Goal: Find contact information

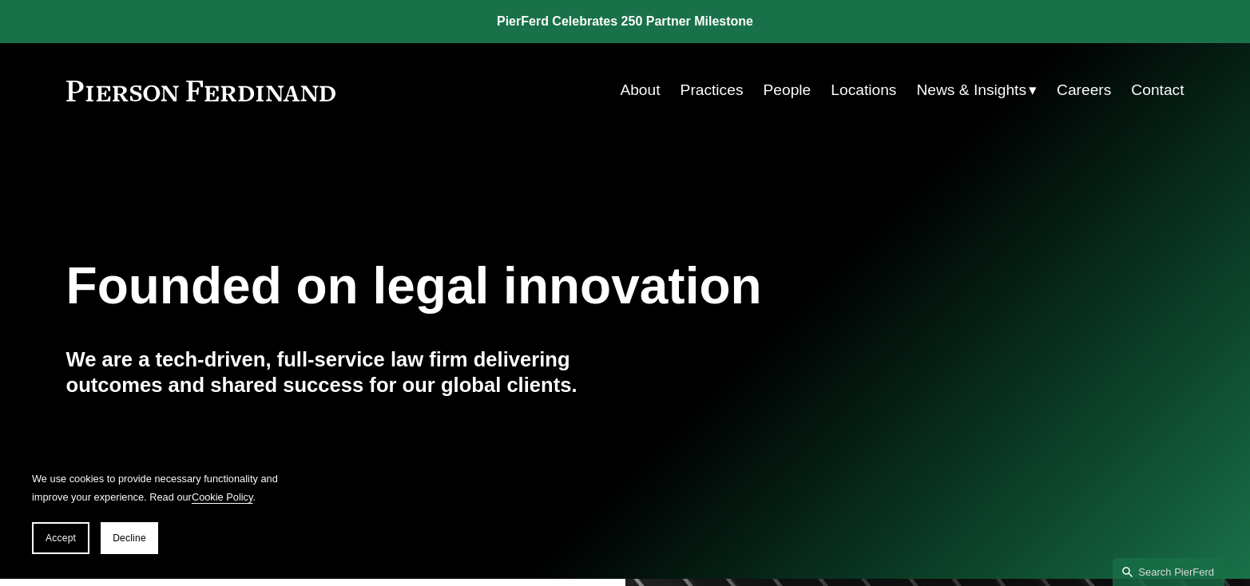
click at [1156, 91] on link "Contact" at bounding box center [1157, 90] width 53 height 30
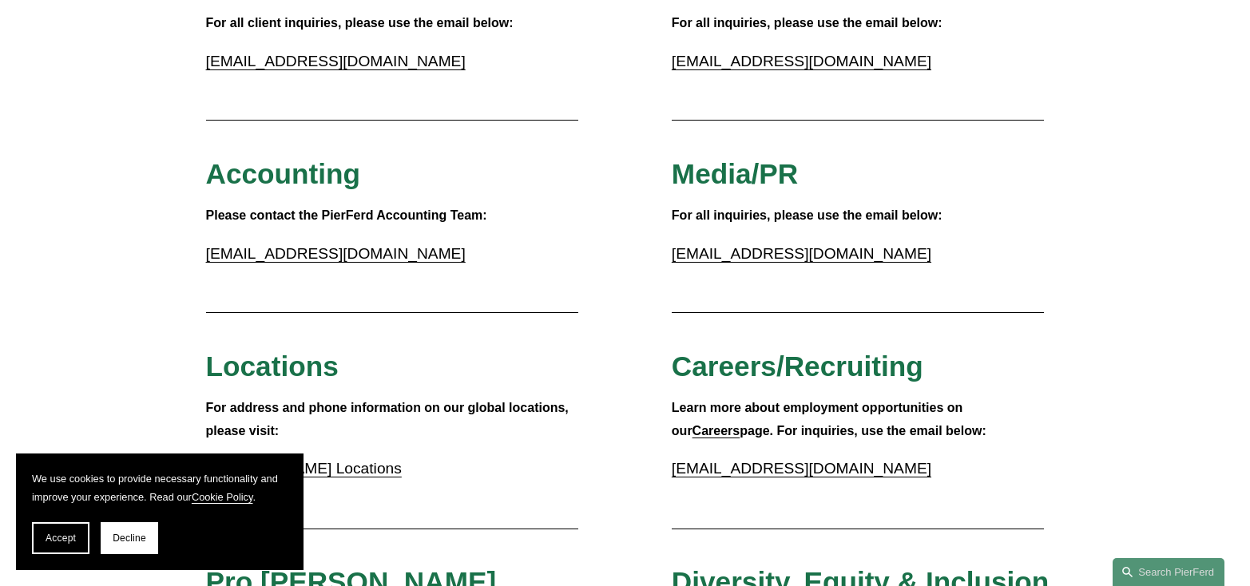
scroll to position [79, 0]
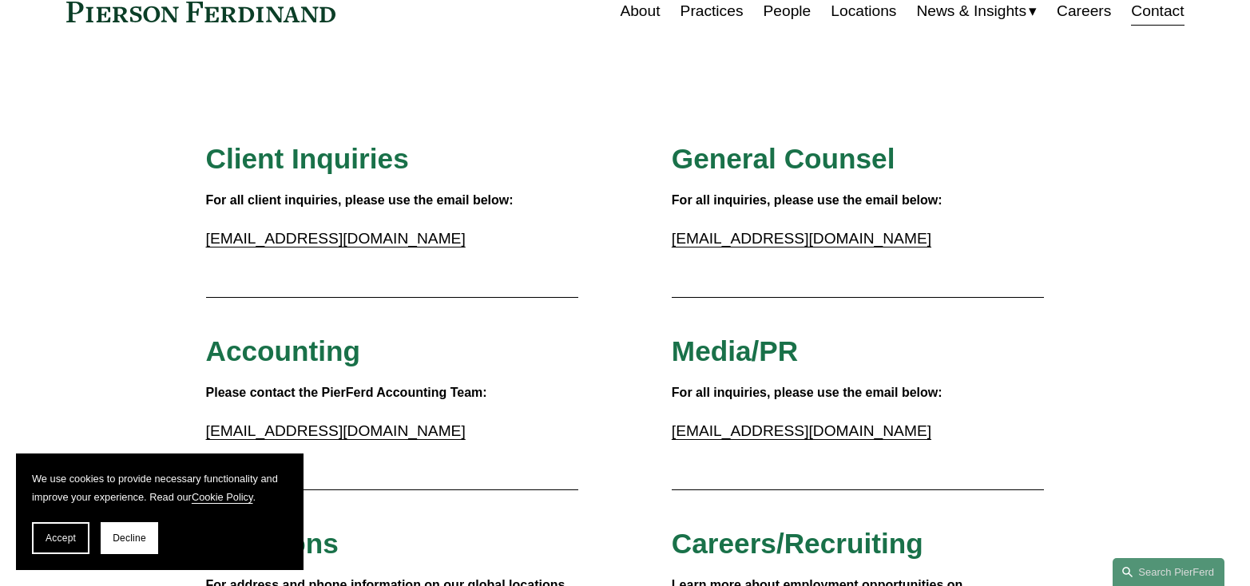
click at [344, 240] on link "[EMAIL_ADDRESS][DOMAIN_NAME]" at bounding box center [336, 238] width 260 height 17
click at [39, 543] on button "Accept" at bounding box center [60, 538] width 57 height 32
